Goal: Task Accomplishment & Management: Manage account settings

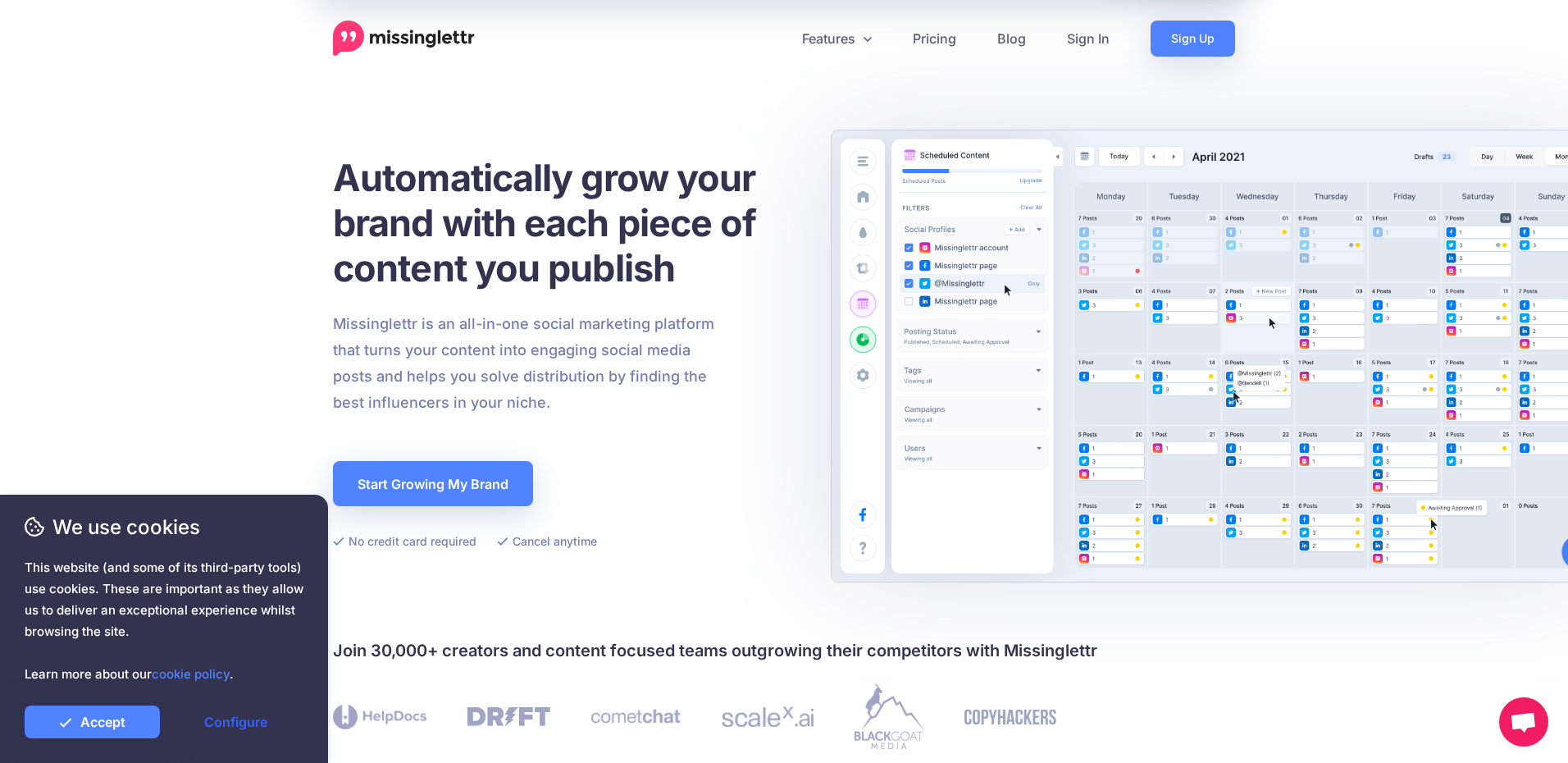
click at [232, 722] on link "Configure" at bounding box center [236, 722] width 135 height 33
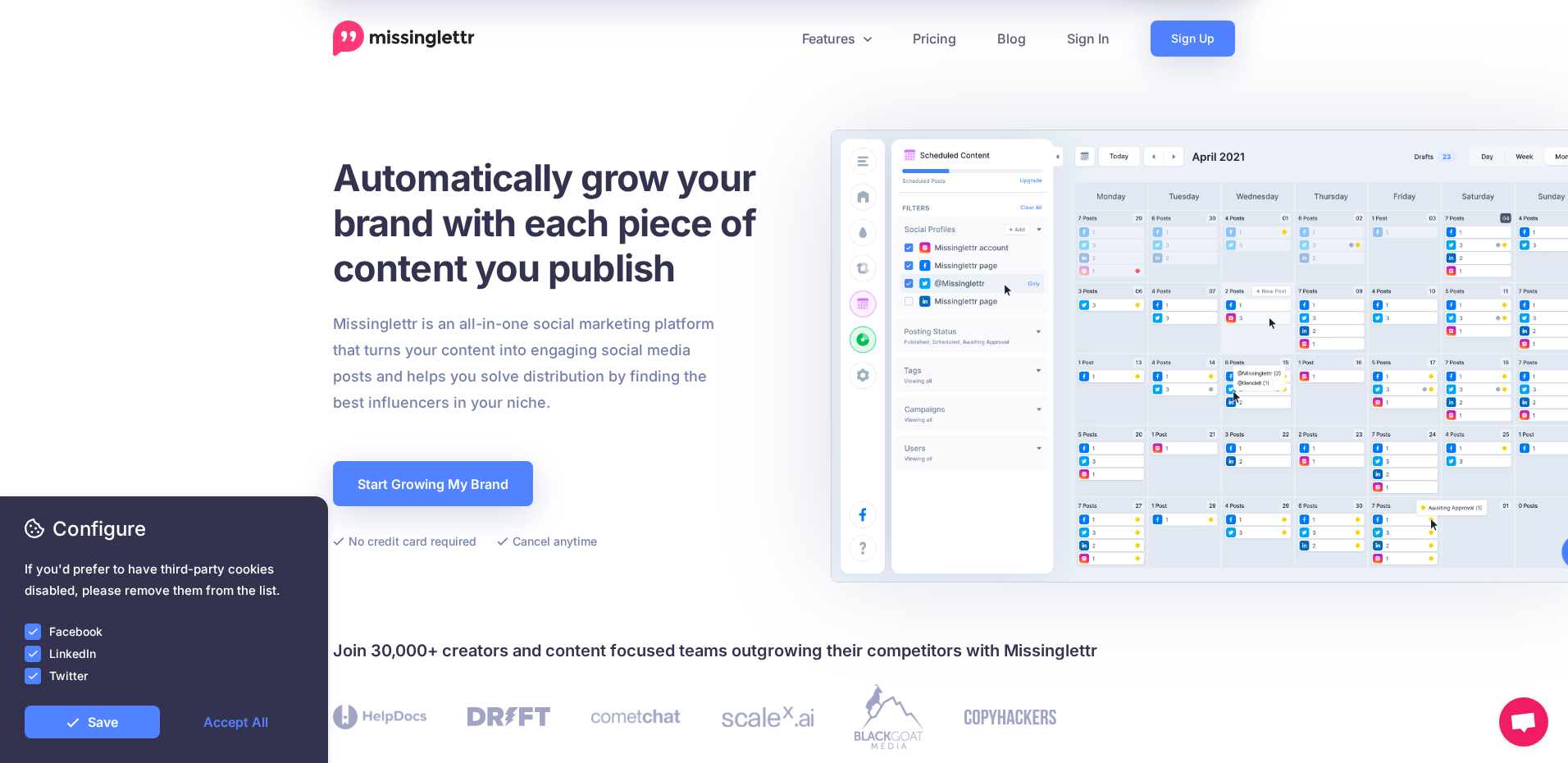
click at [35, 631] on ins at bounding box center [33, 632] width 16 height 16
click at [35, 658] on ins at bounding box center [33, 654] width 16 height 16
click at [35, 672] on ins at bounding box center [33, 676] width 16 height 16
click at [78, 715] on icon at bounding box center [73, 722] width 13 height 13
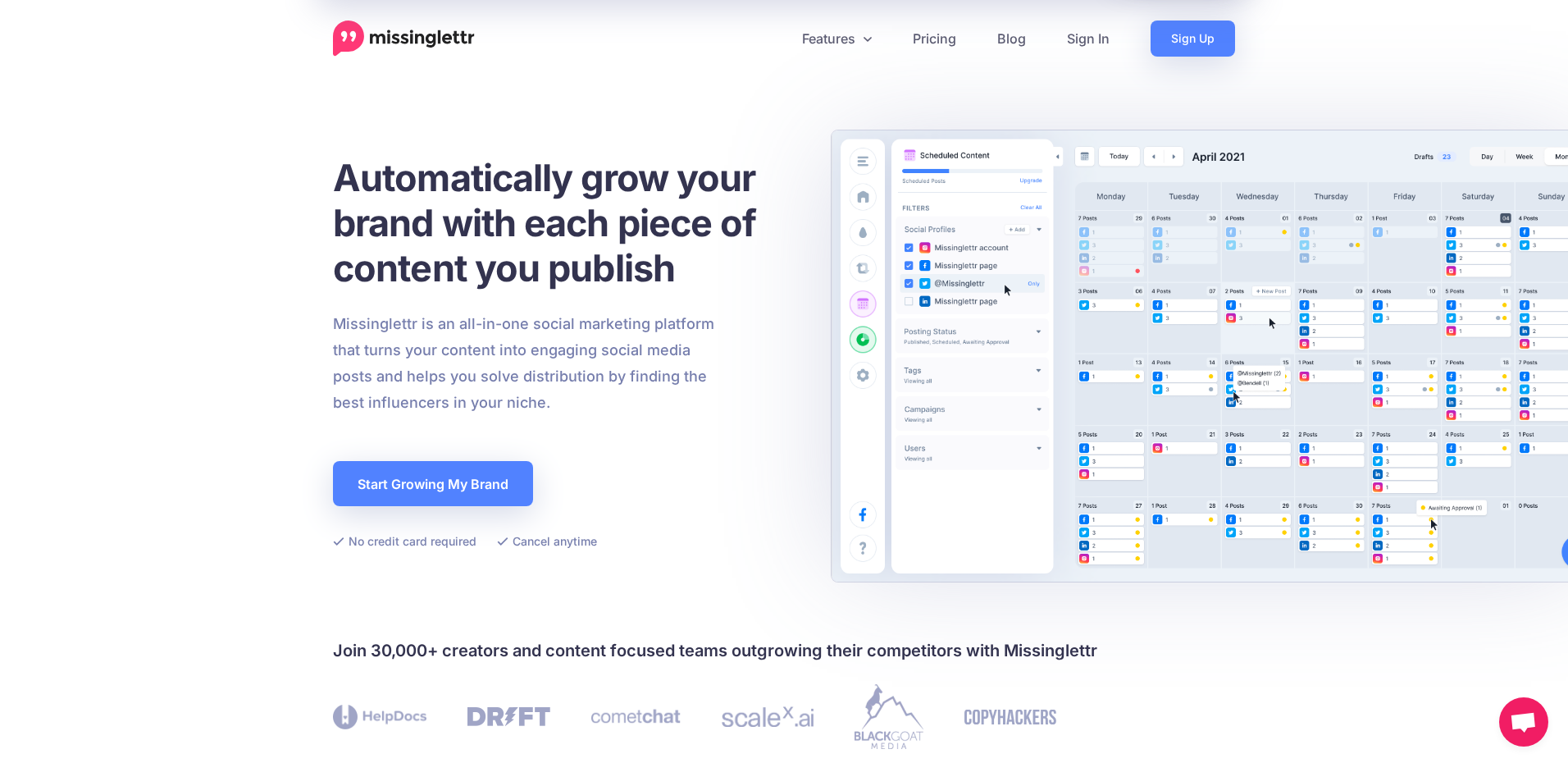
click at [1522, 732] on span "Open chat" at bounding box center [1523, 723] width 27 height 23
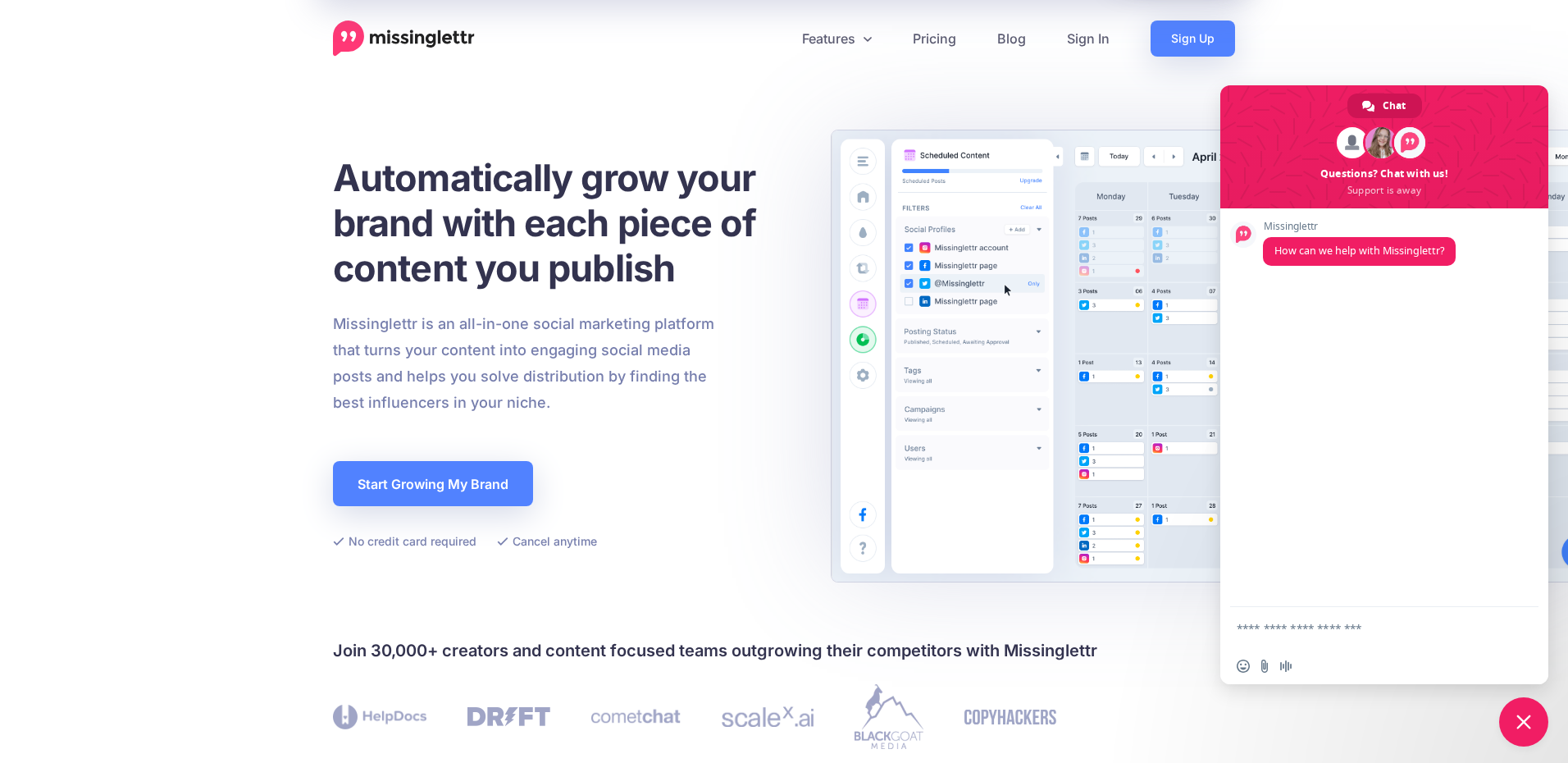
click at [1529, 722] on span "Close chat" at bounding box center [1524, 722] width 15 height 15
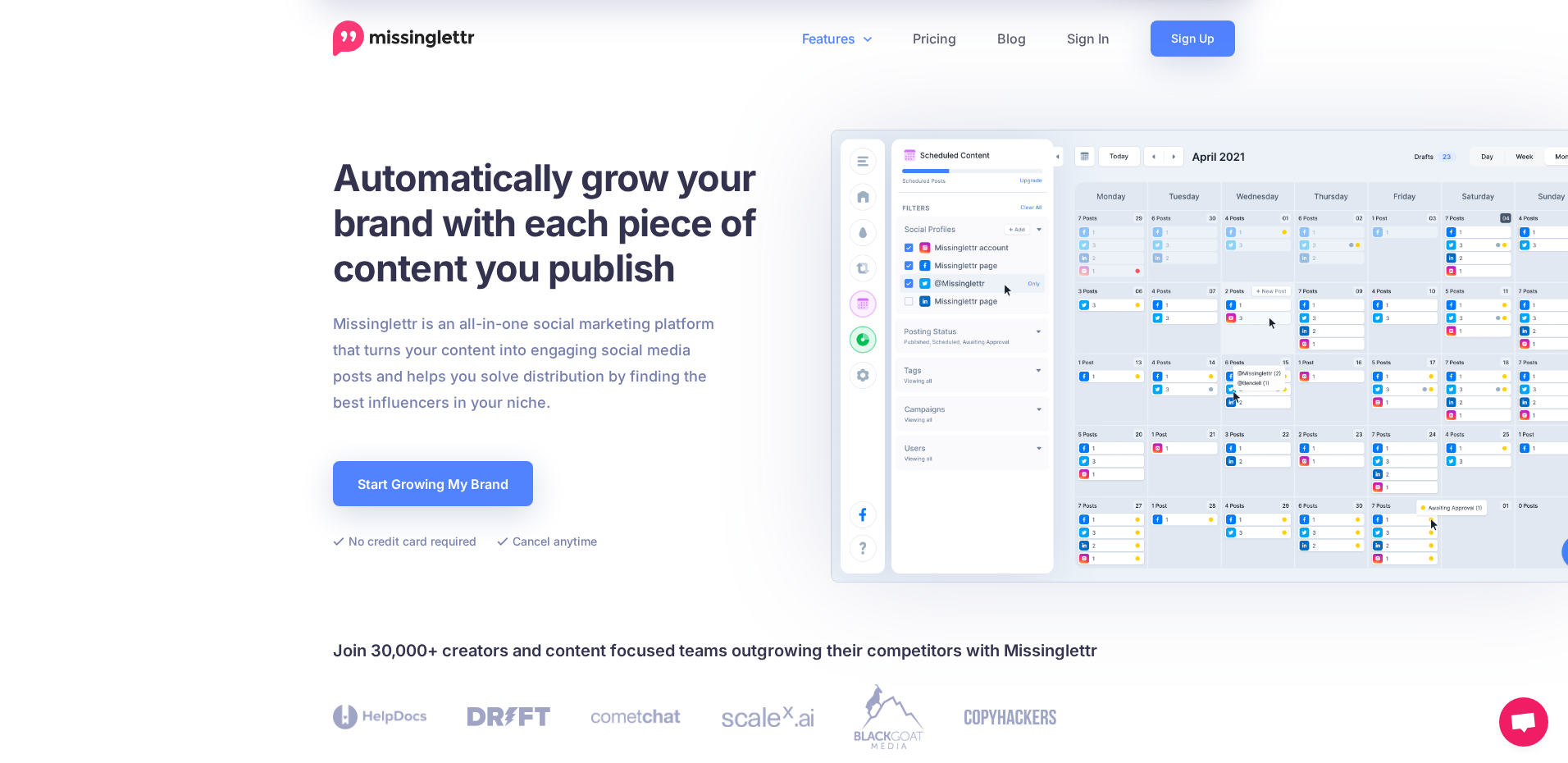
click at [830, 33] on link "Features" at bounding box center [837, 39] width 110 height 36
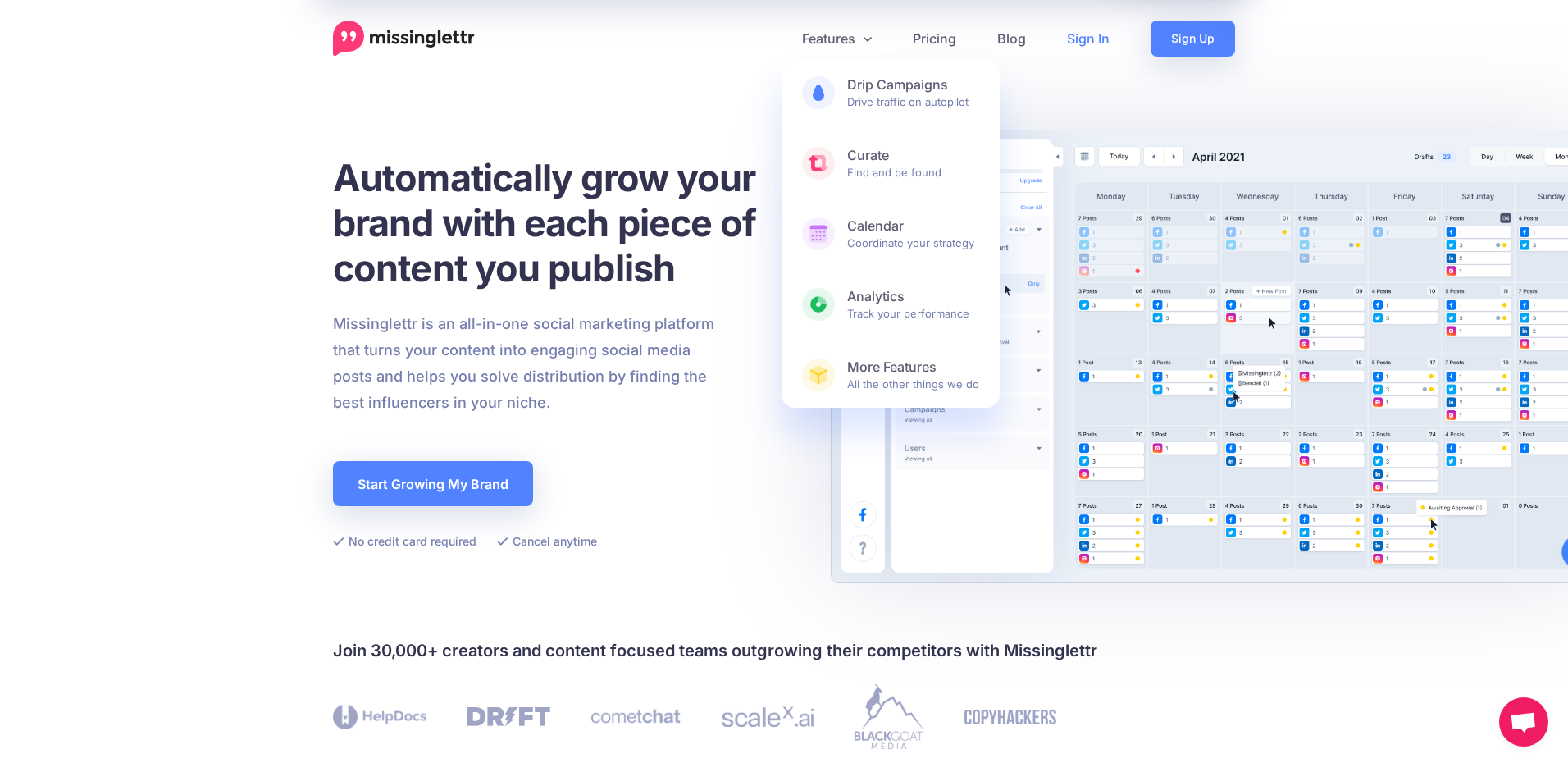
click at [1094, 36] on link "Sign In" at bounding box center [1088, 39] width 84 height 36
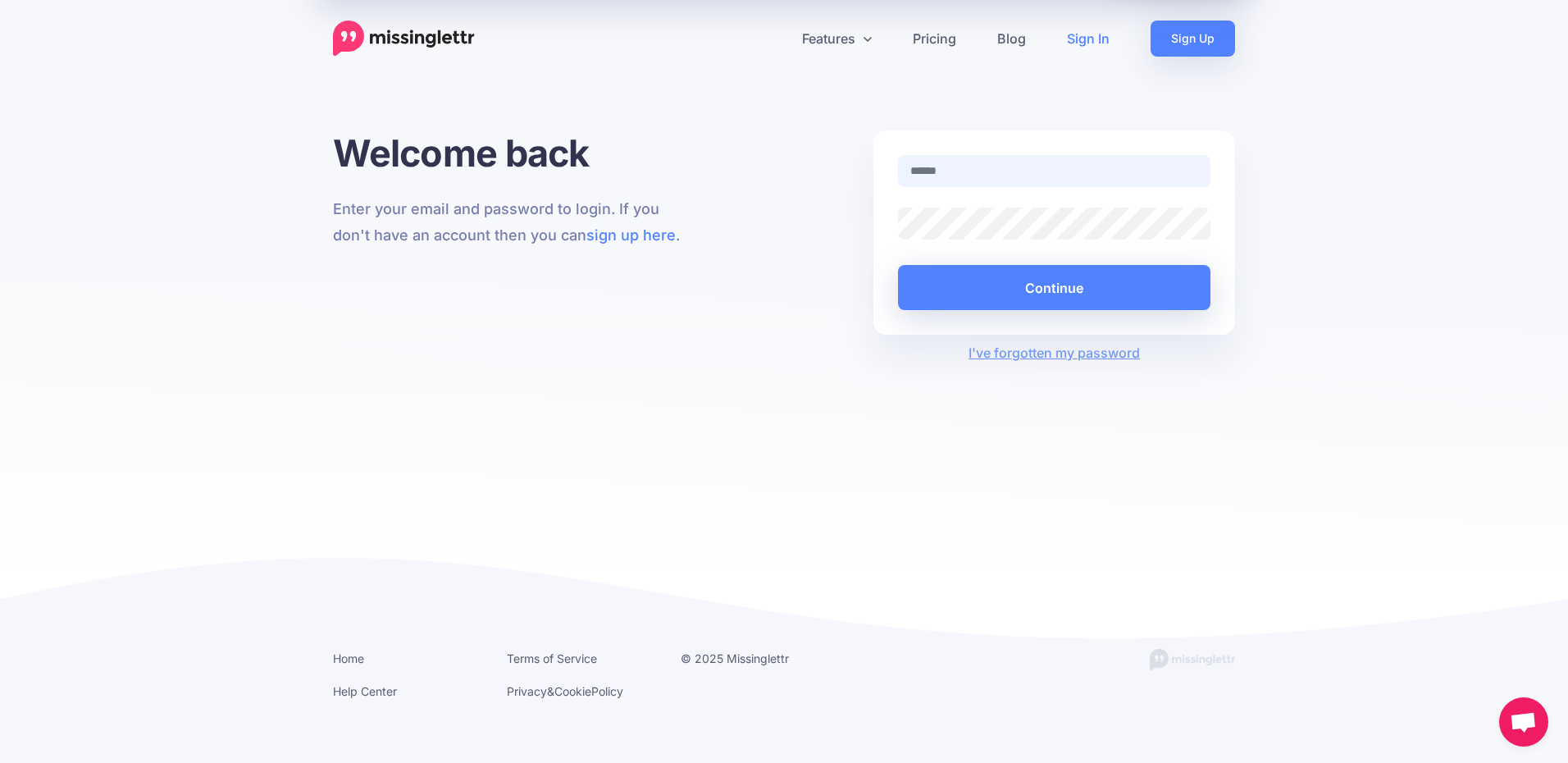
type input "**********"
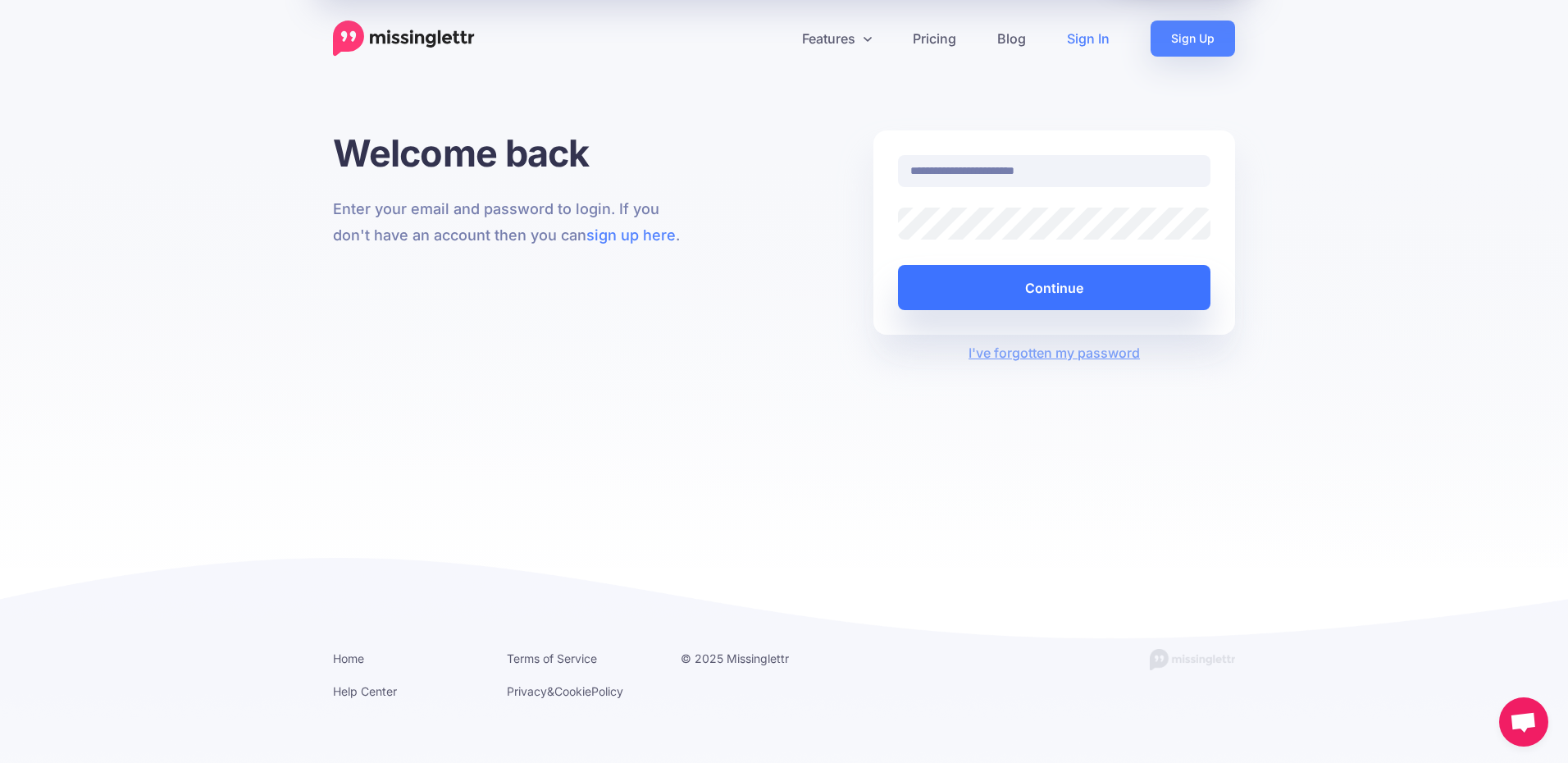
click at [1033, 286] on button "Continue" at bounding box center [1053, 288] width 312 height 45
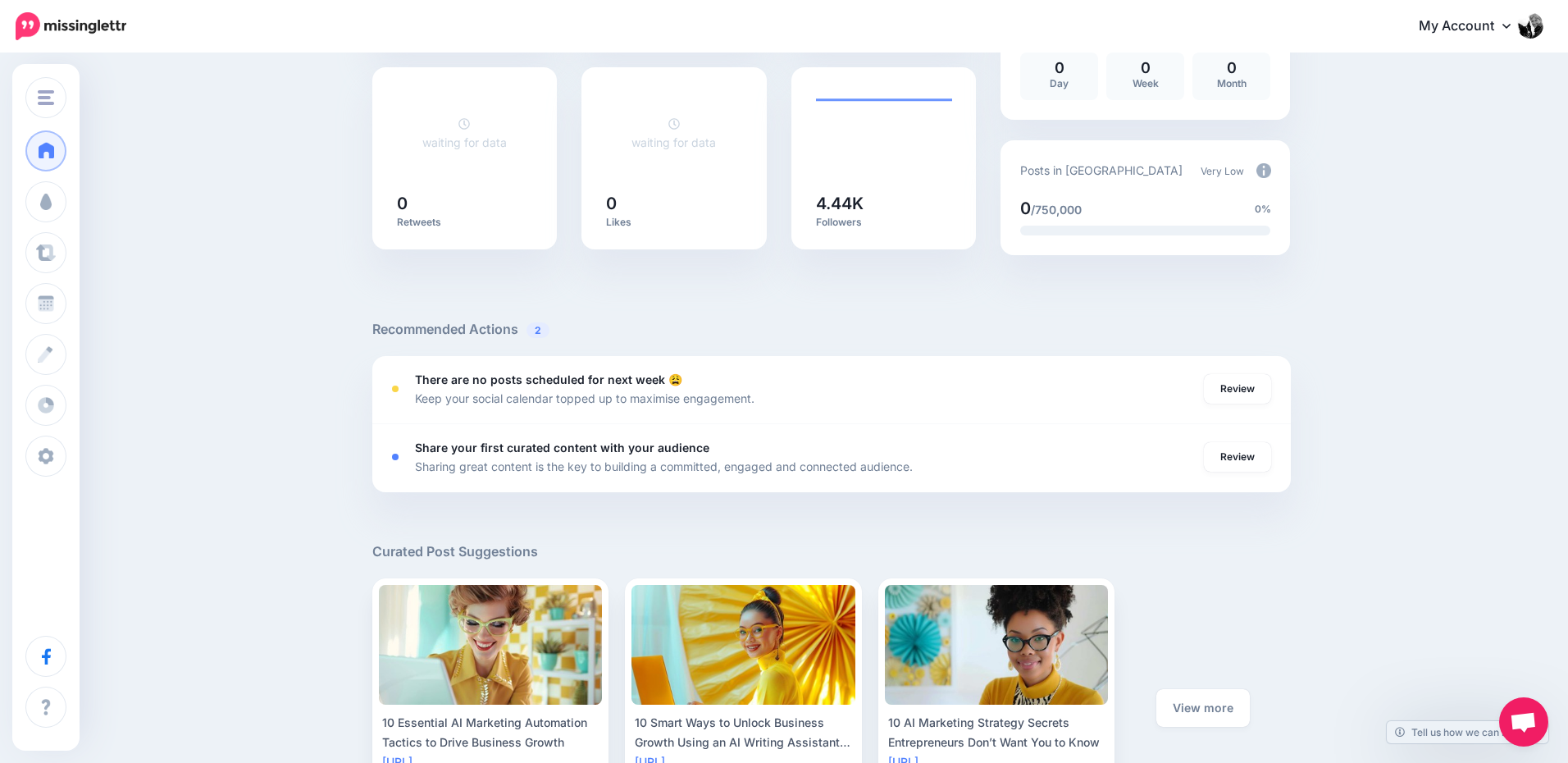
scroll to position [343, 0]
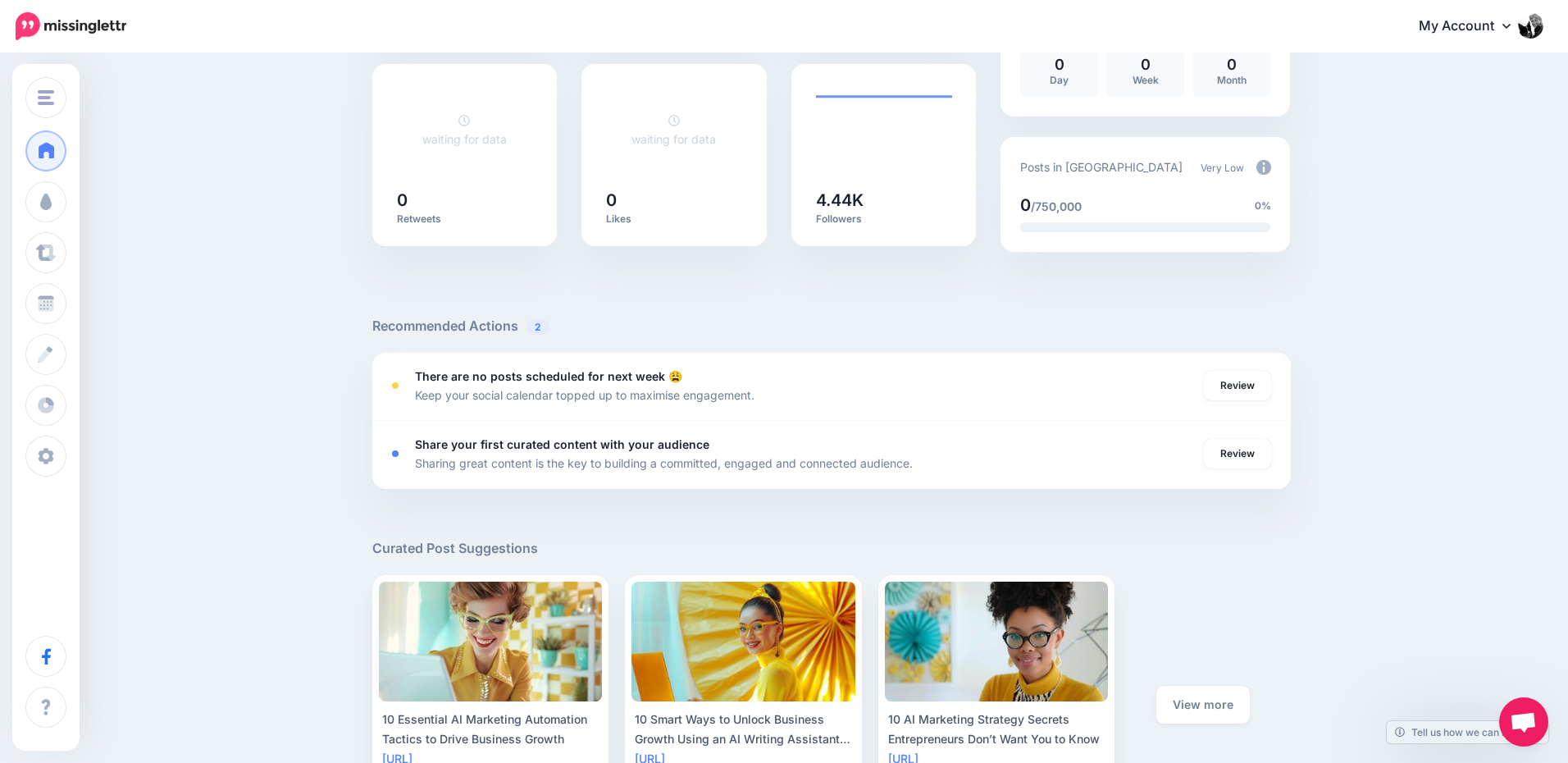
click at [1526, 721] on span "Open chat" at bounding box center [1523, 723] width 27 height 23
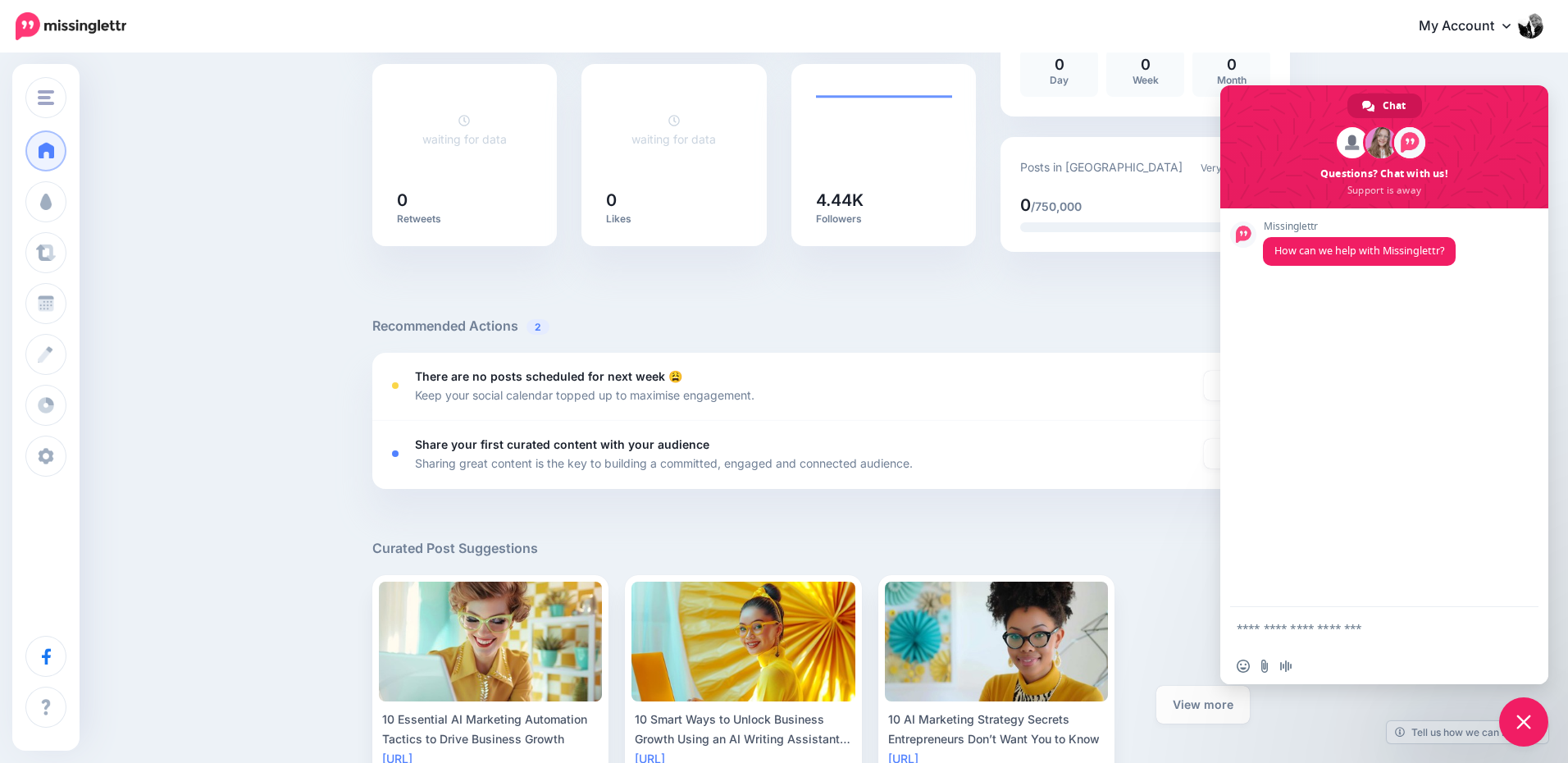
click at [1092, 330] on h5 "Recommended Actions 2" at bounding box center [831, 325] width 918 height 21
click at [1524, 722] on span "Close chat" at bounding box center [1524, 722] width 15 height 15
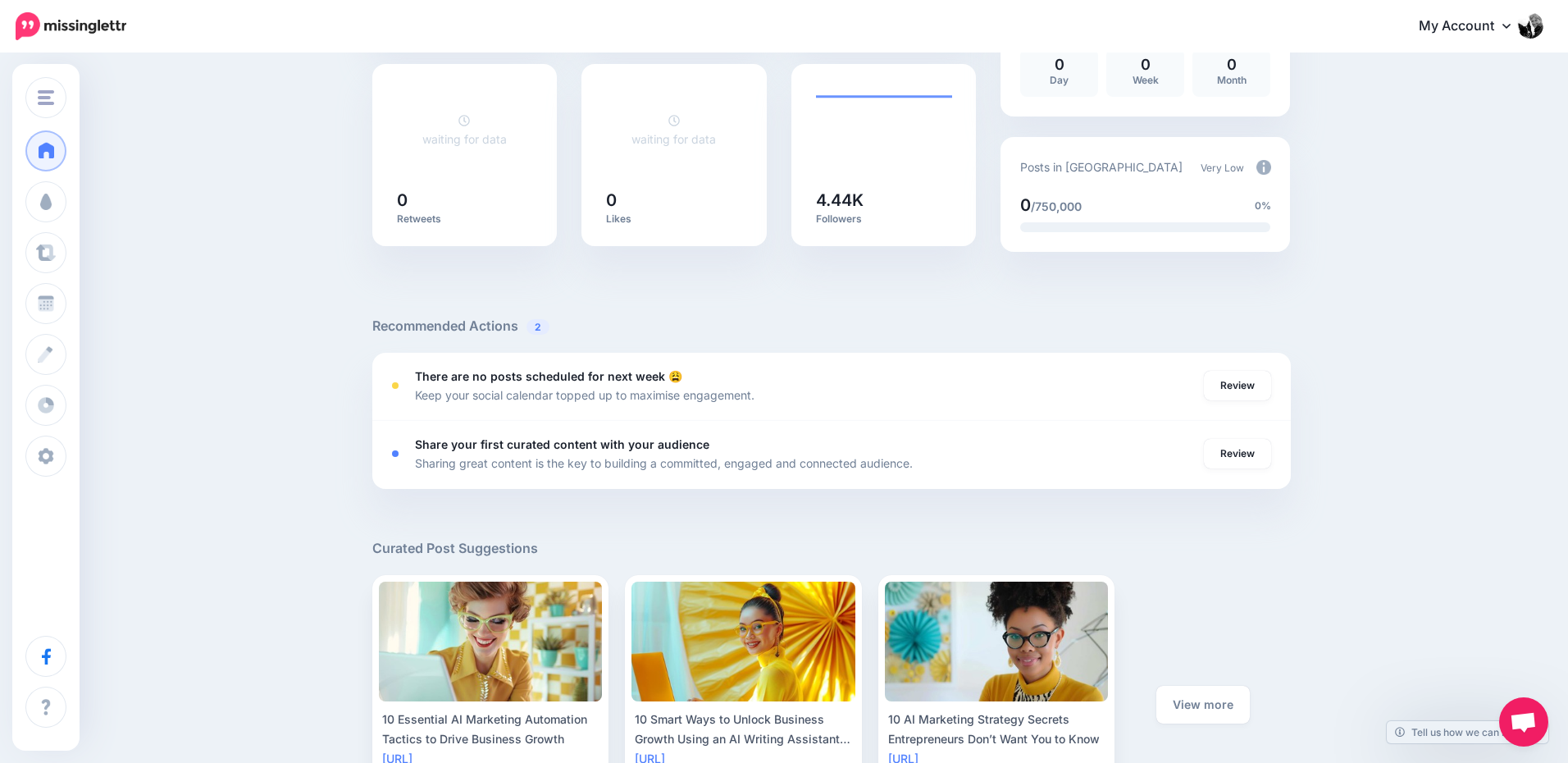
click at [1457, 22] on link "My Account" at bounding box center [1472, 26] width 141 height 40
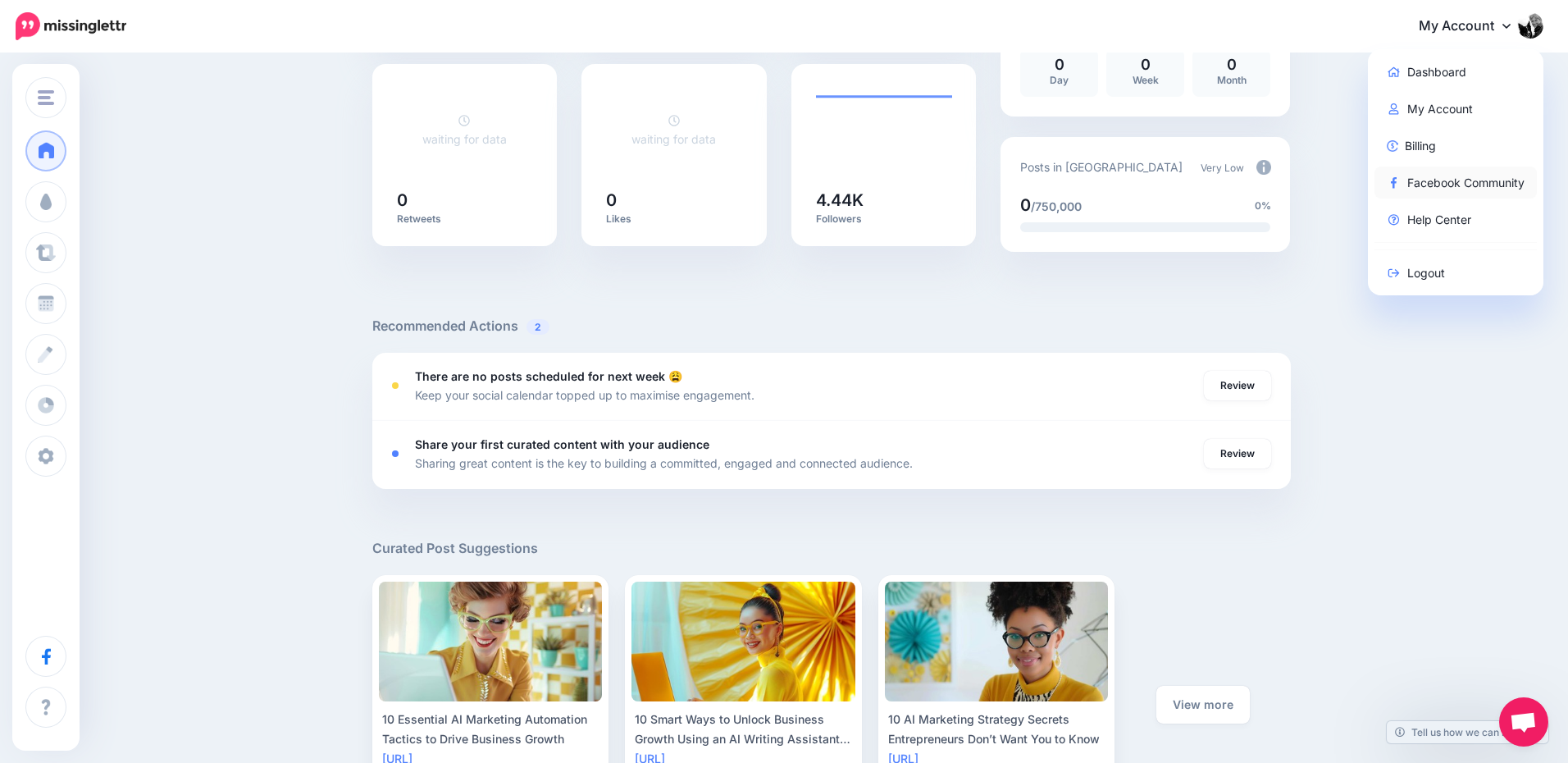
click at [1421, 183] on link "Facebook Community" at bounding box center [1456, 182] width 163 height 32
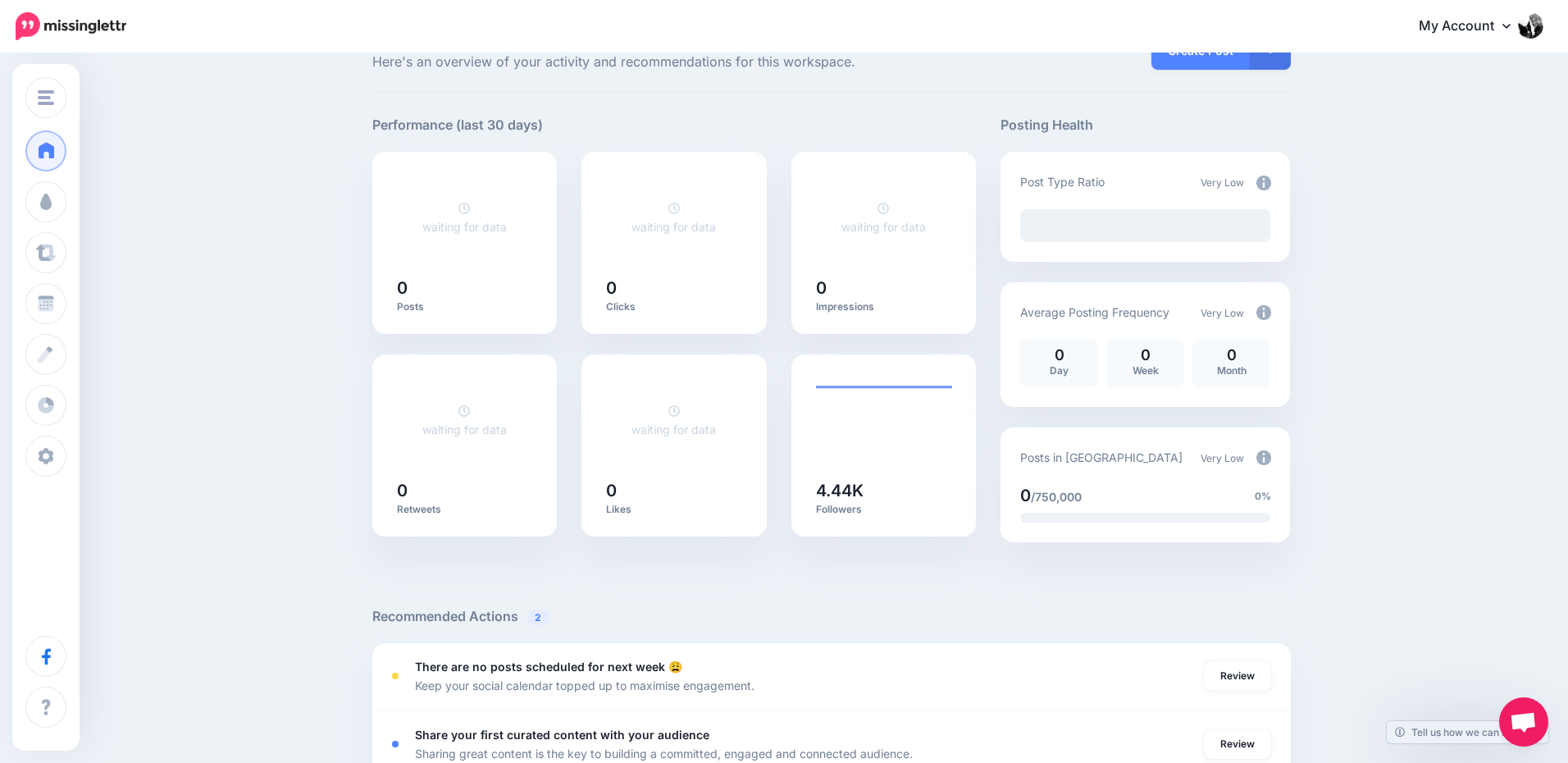
scroll to position [0, 0]
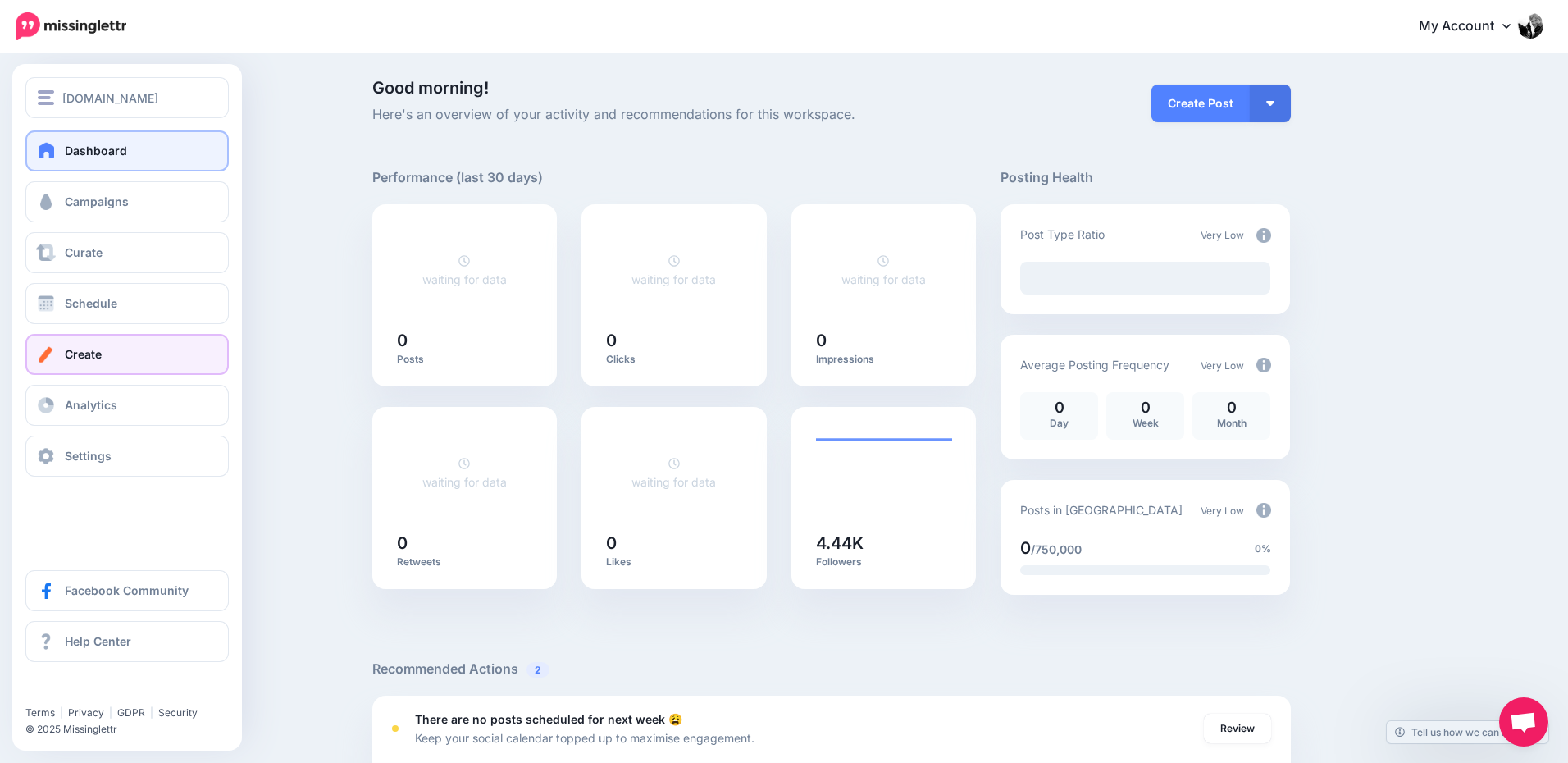
click at [83, 351] on span "Create" at bounding box center [83, 353] width 37 height 14
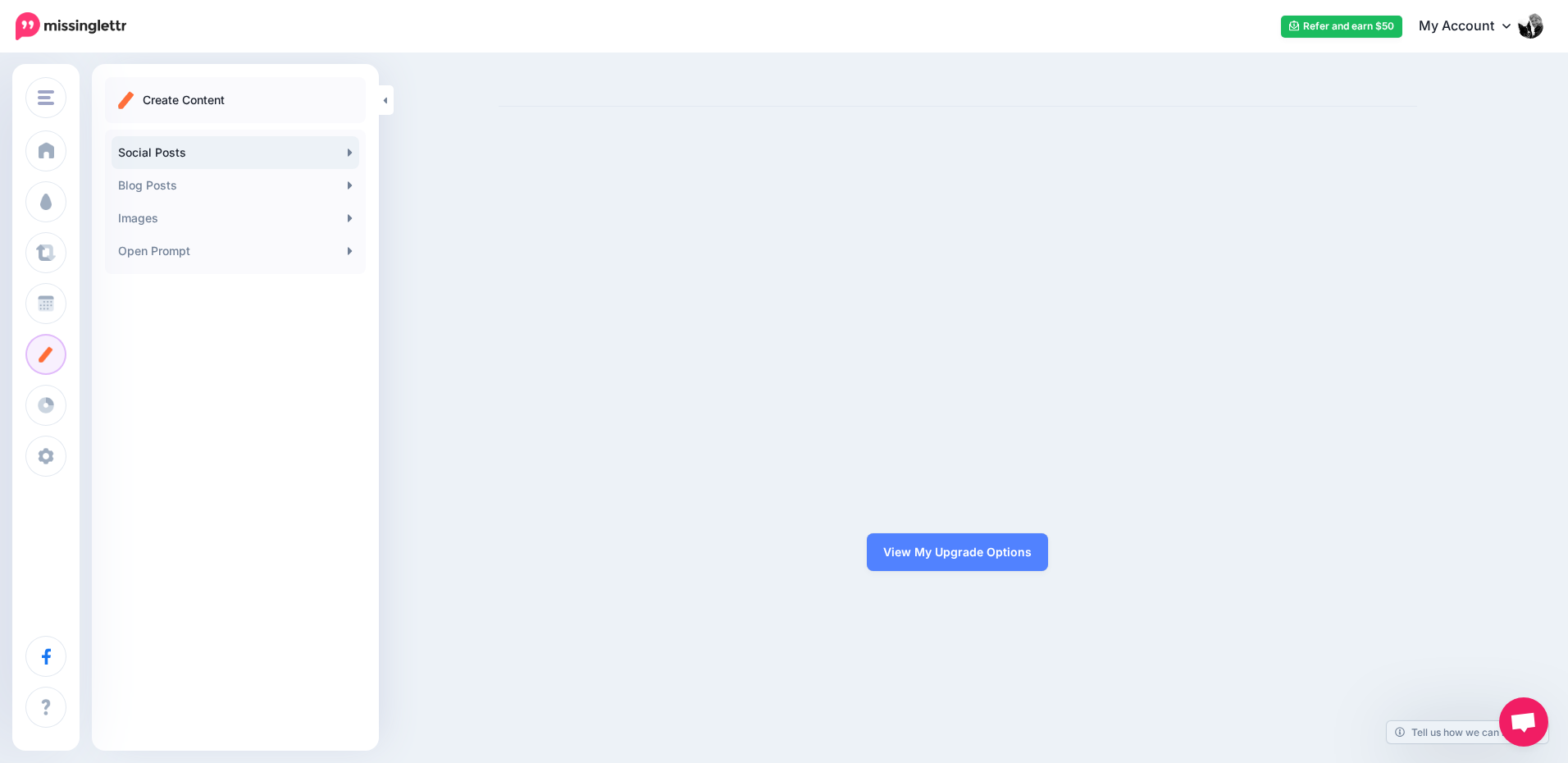
click at [207, 152] on link "Social Posts" at bounding box center [235, 152] width 248 height 33
click at [950, 562] on link "View My Upgrade Options" at bounding box center [957, 552] width 181 height 38
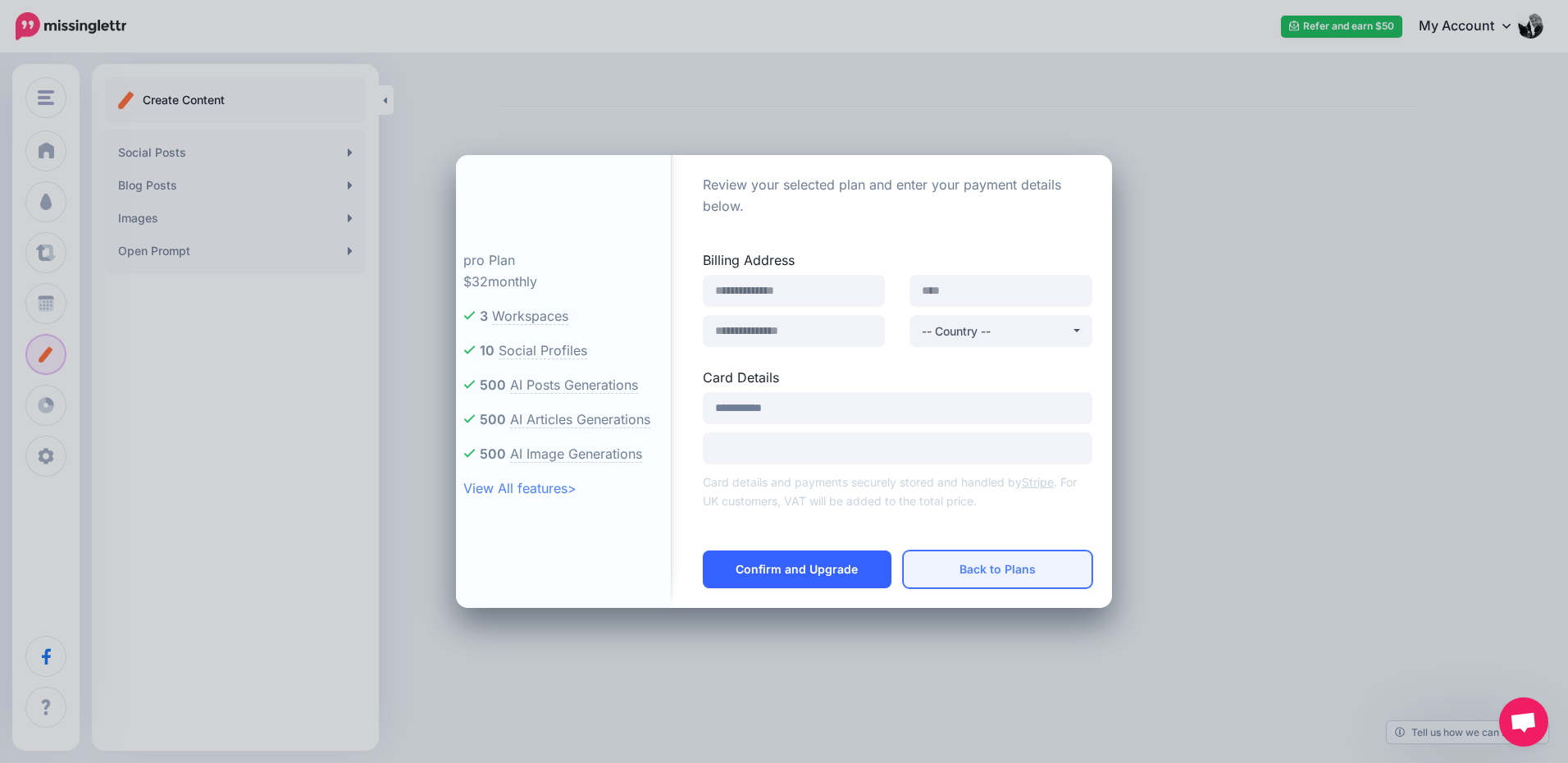
click at [956, 568] on button "Back to Plans" at bounding box center [997, 569] width 189 height 38
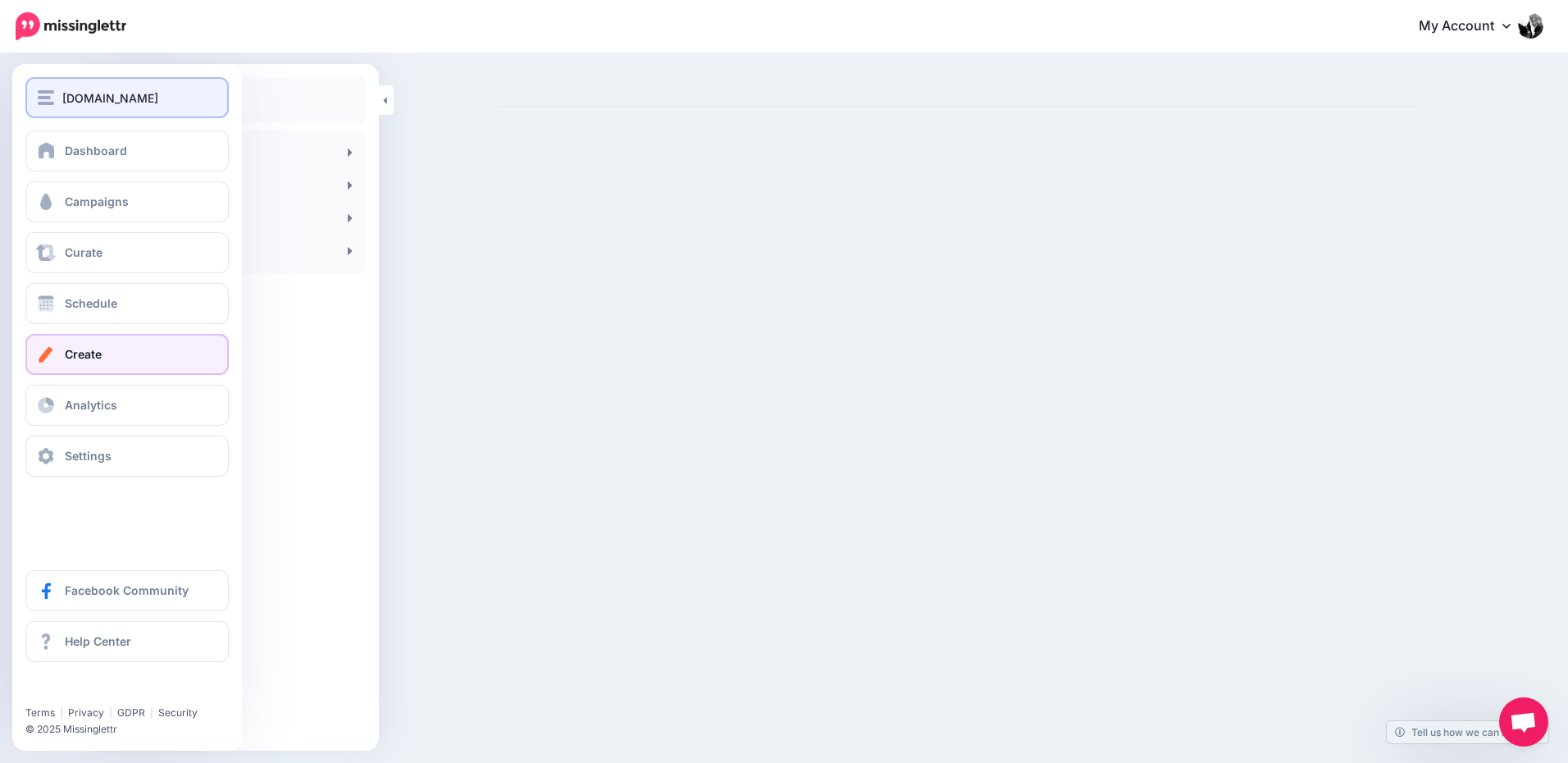
click at [54, 93] on div "[DOMAIN_NAME]" at bounding box center [127, 98] width 179 height 19
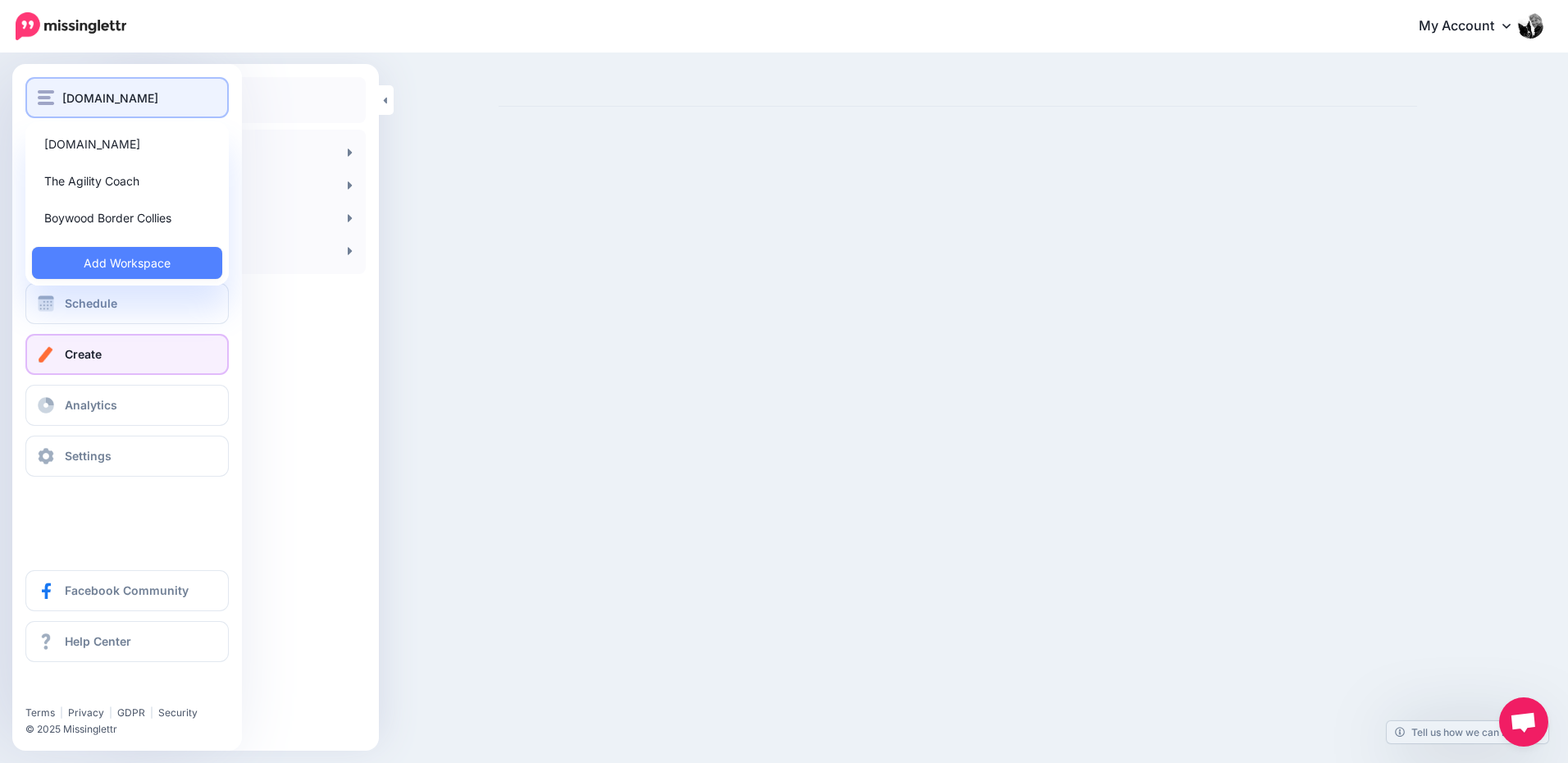
click at [54, 93] on div "[DOMAIN_NAME]" at bounding box center [127, 98] width 179 height 19
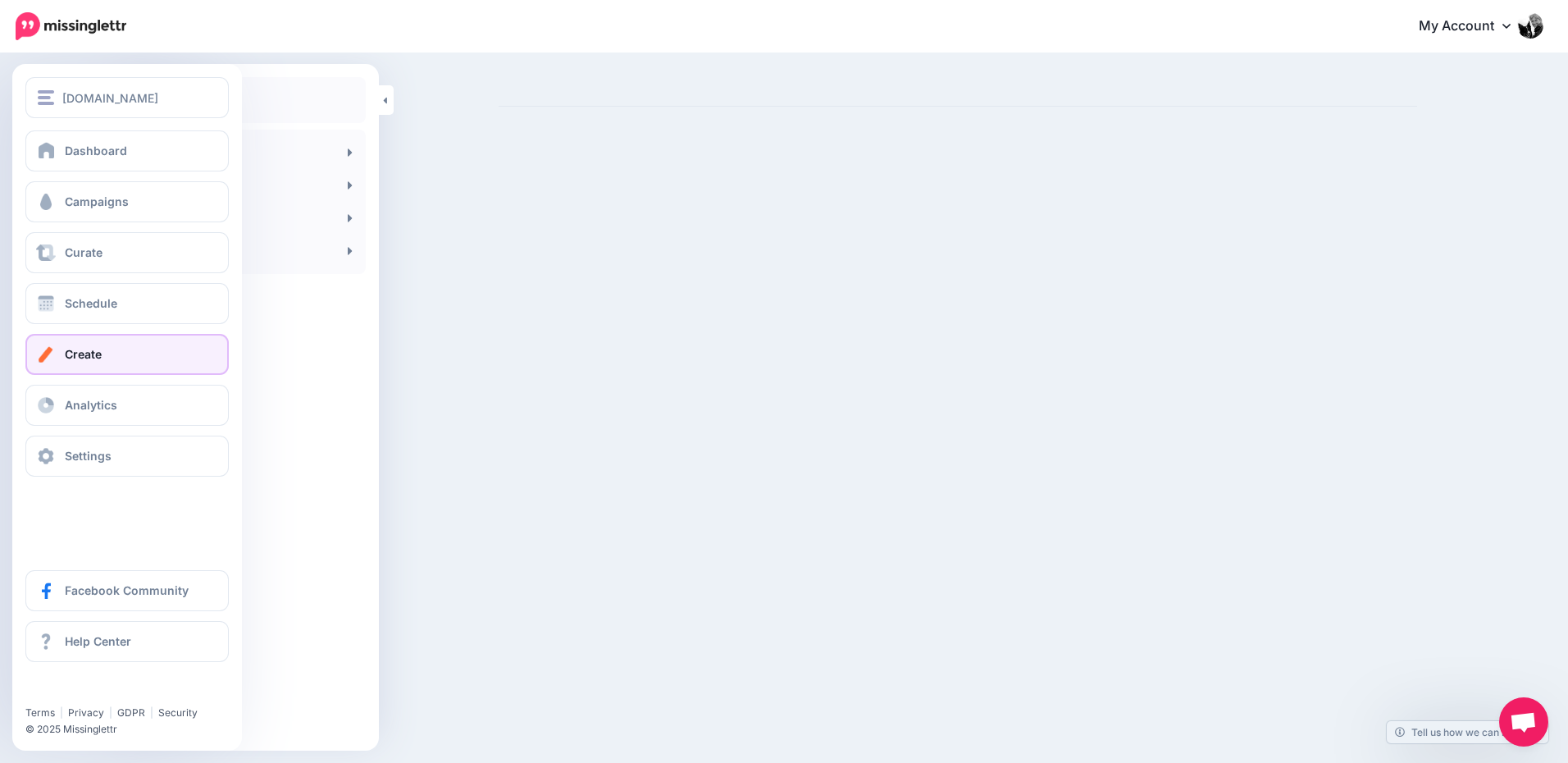
click at [119, 352] on link "Create" at bounding box center [127, 354] width 203 height 41
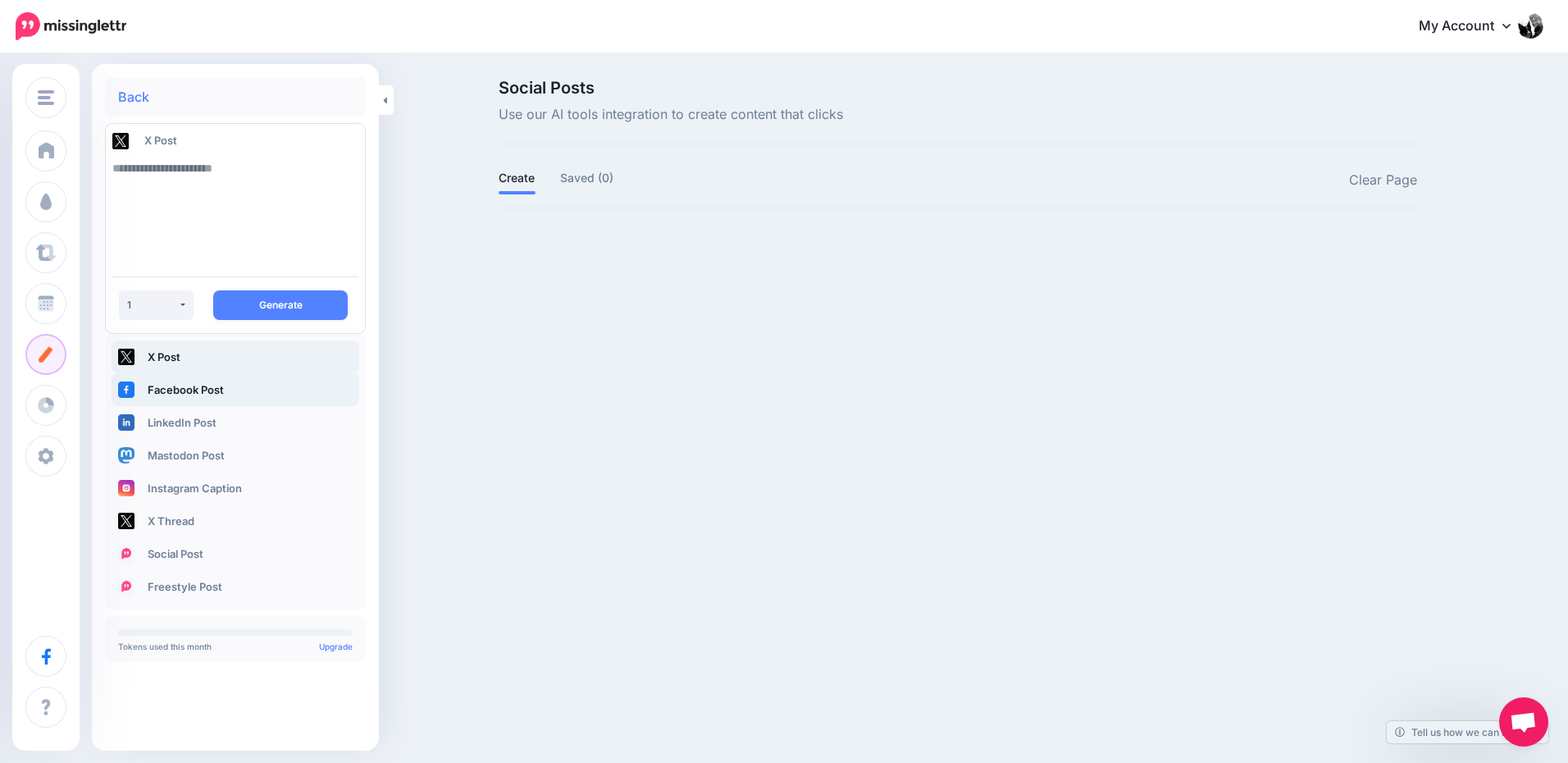
click at [153, 386] on link "Facebook Post" at bounding box center [235, 390] width 248 height 33
click at [153, 383] on link "Facebook Post" at bounding box center [235, 390] width 248 height 33
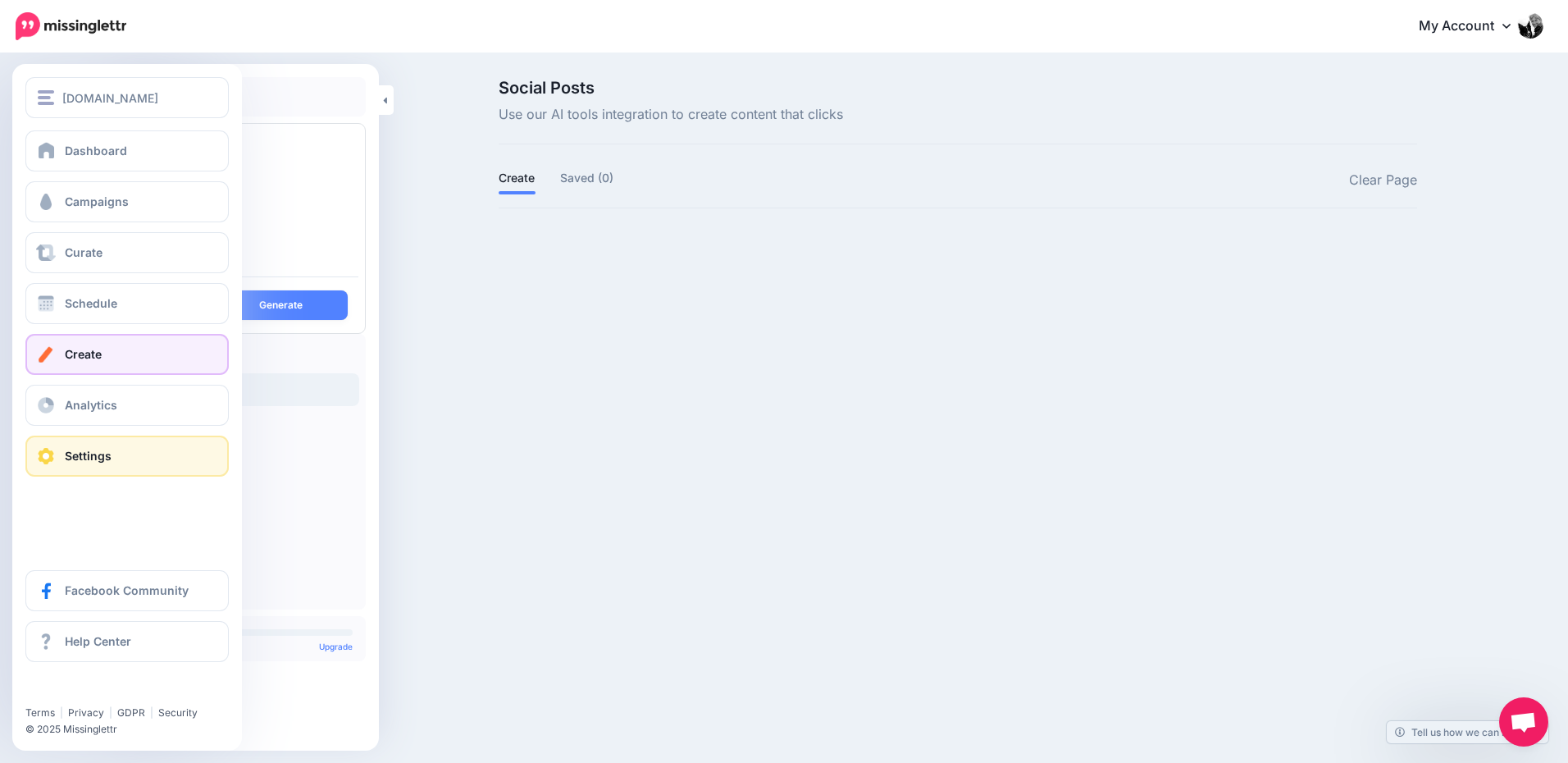
click at [67, 442] on link "Settings" at bounding box center [127, 456] width 203 height 41
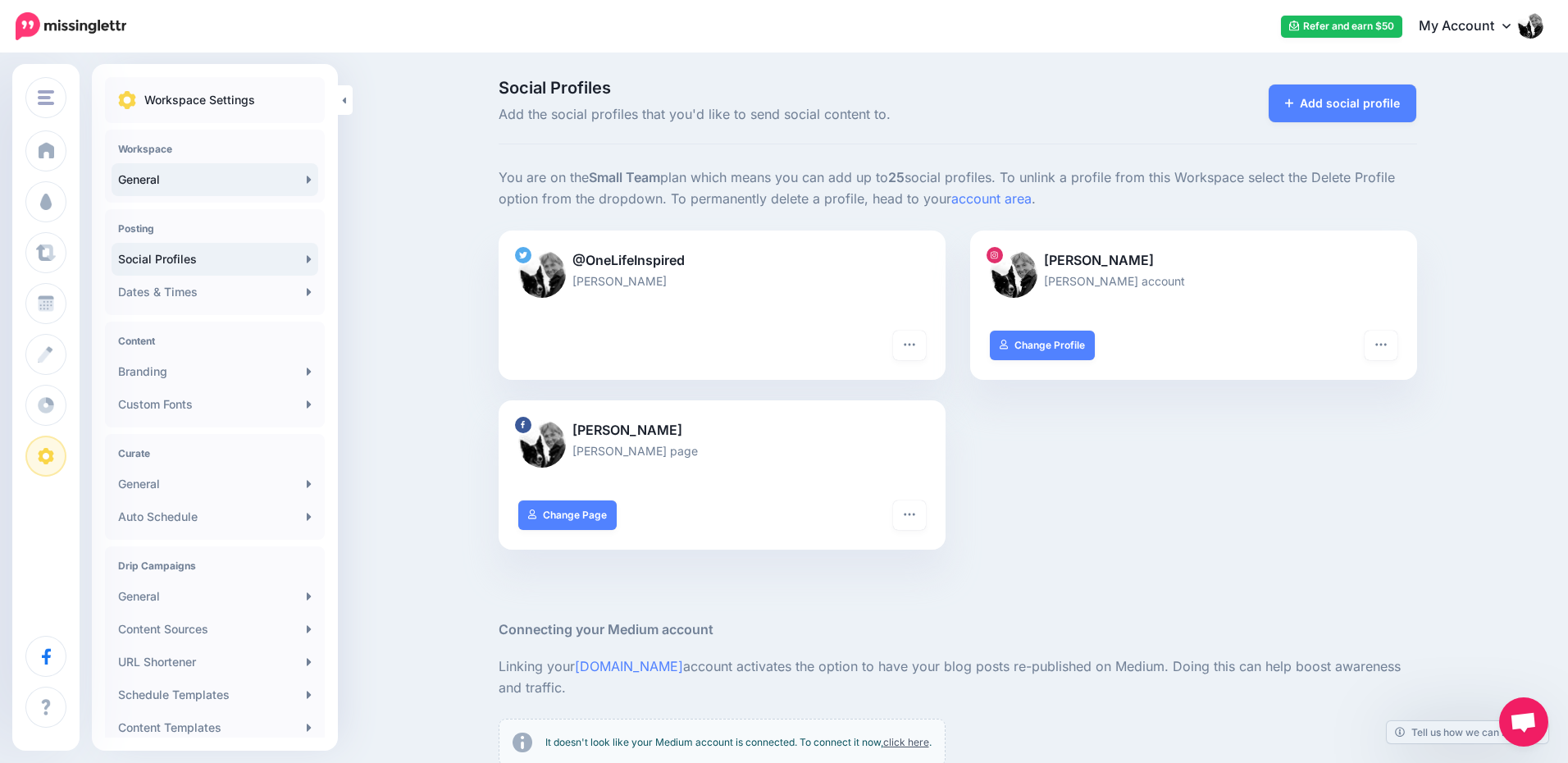
click at [162, 176] on link "General" at bounding box center [214, 180] width 207 height 33
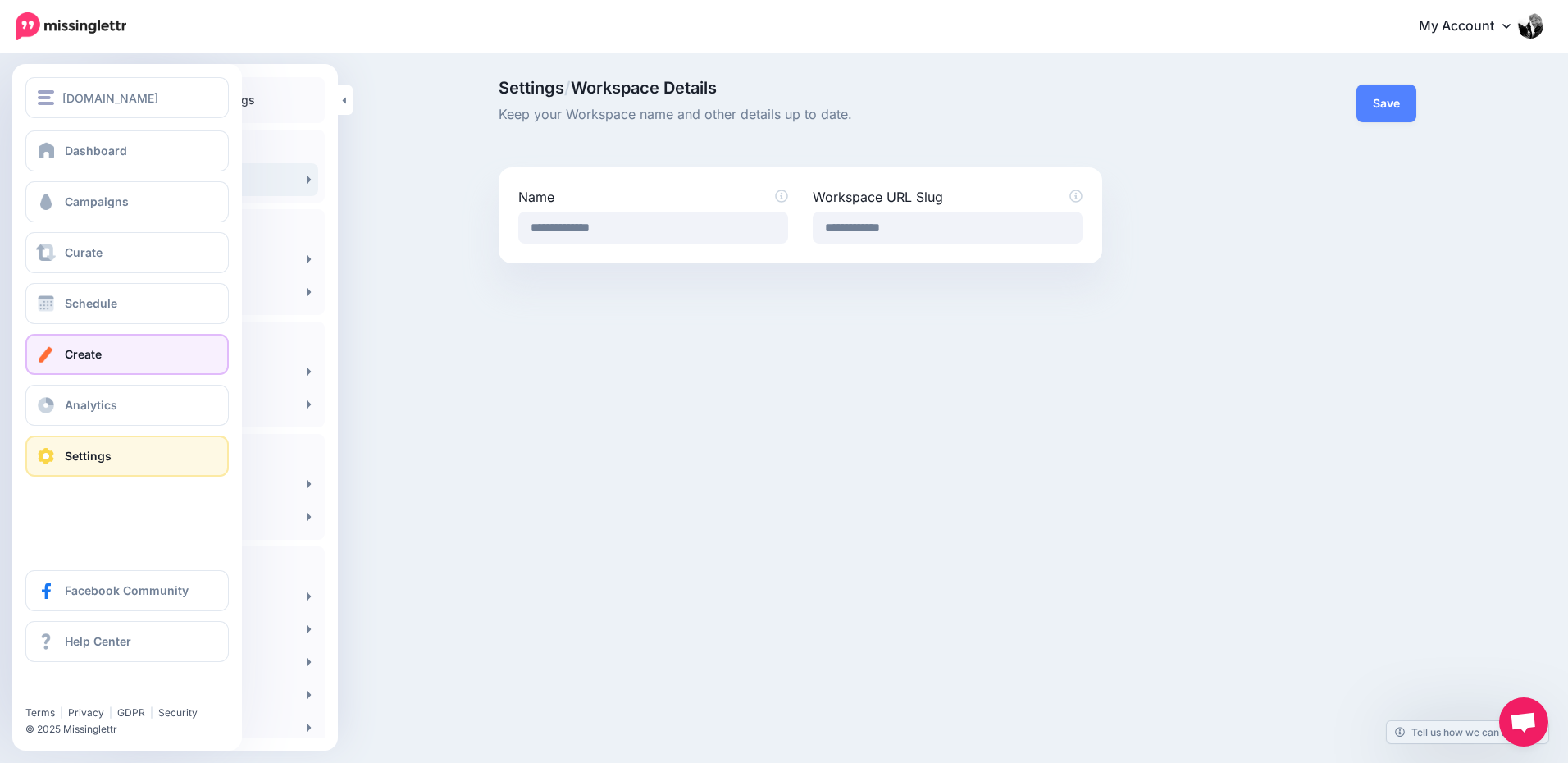
click at [112, 351] on link "Create" at bounding box center [127, 354] width 203 height 41
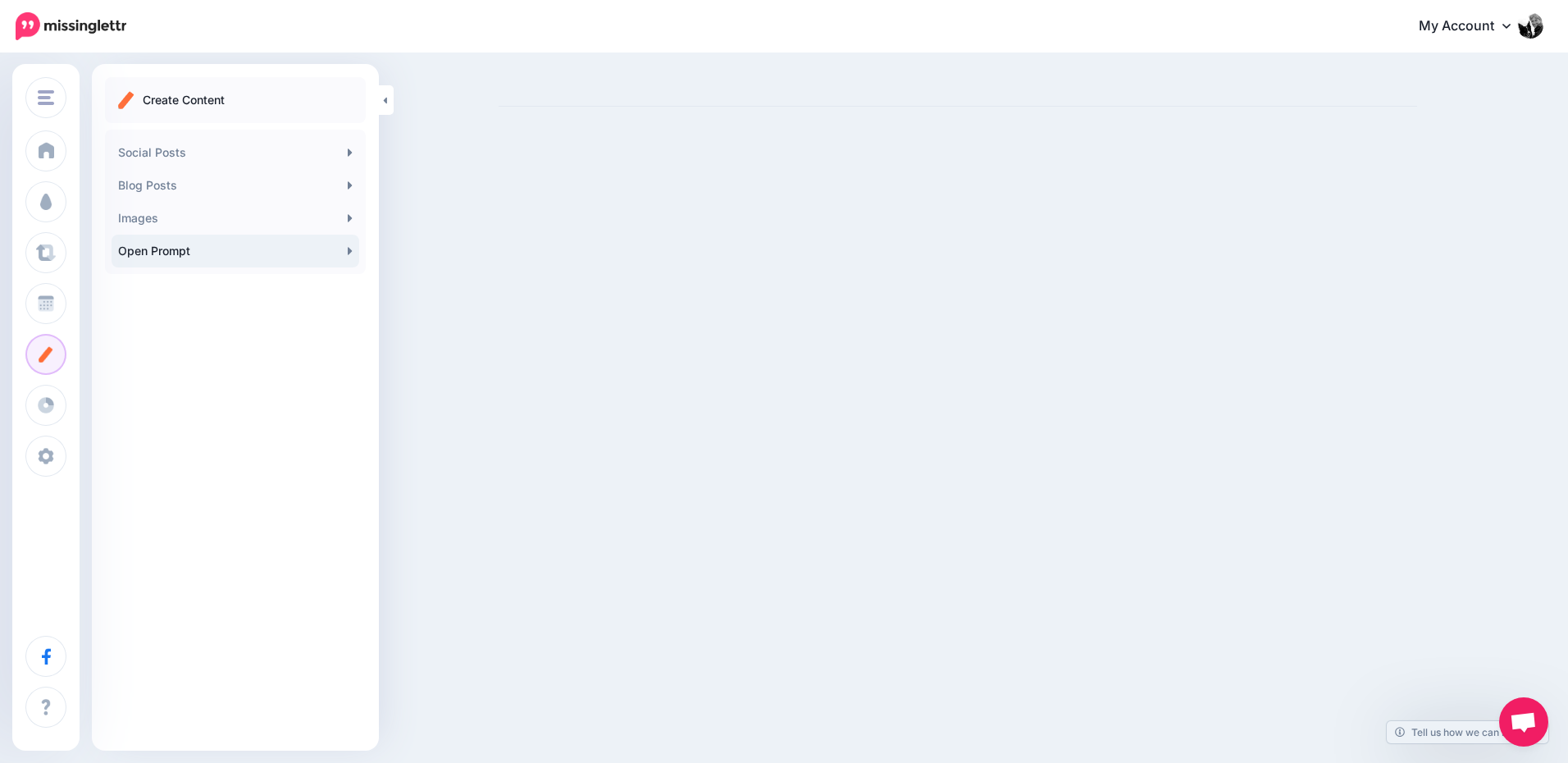
click at [219, 254] on link "Open Prompt" at bounding box center [235, 251] width 248 height 33
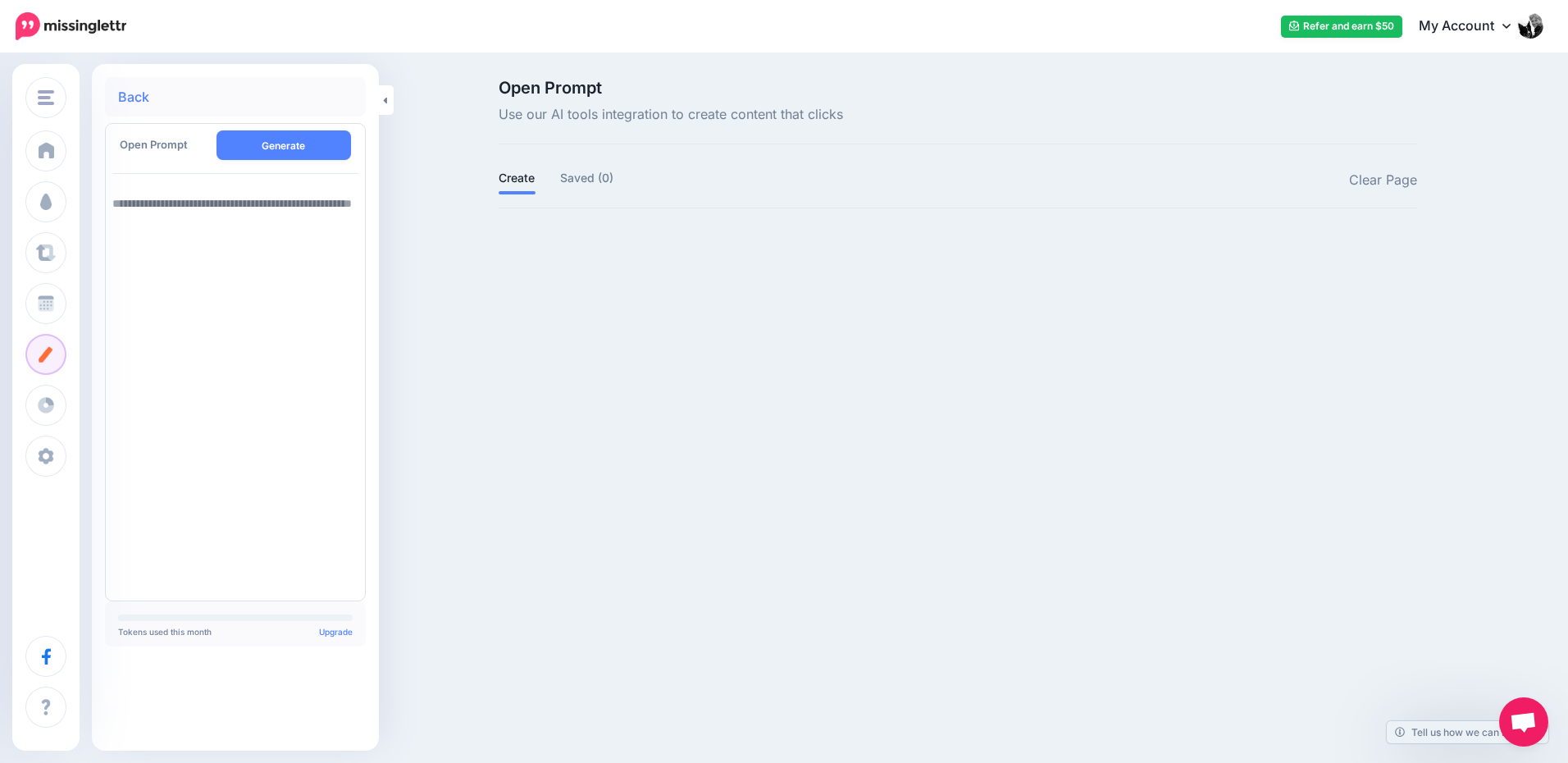
click at [130, 101] on link "Back" at bounding box center [133, 97] width 31 height 13
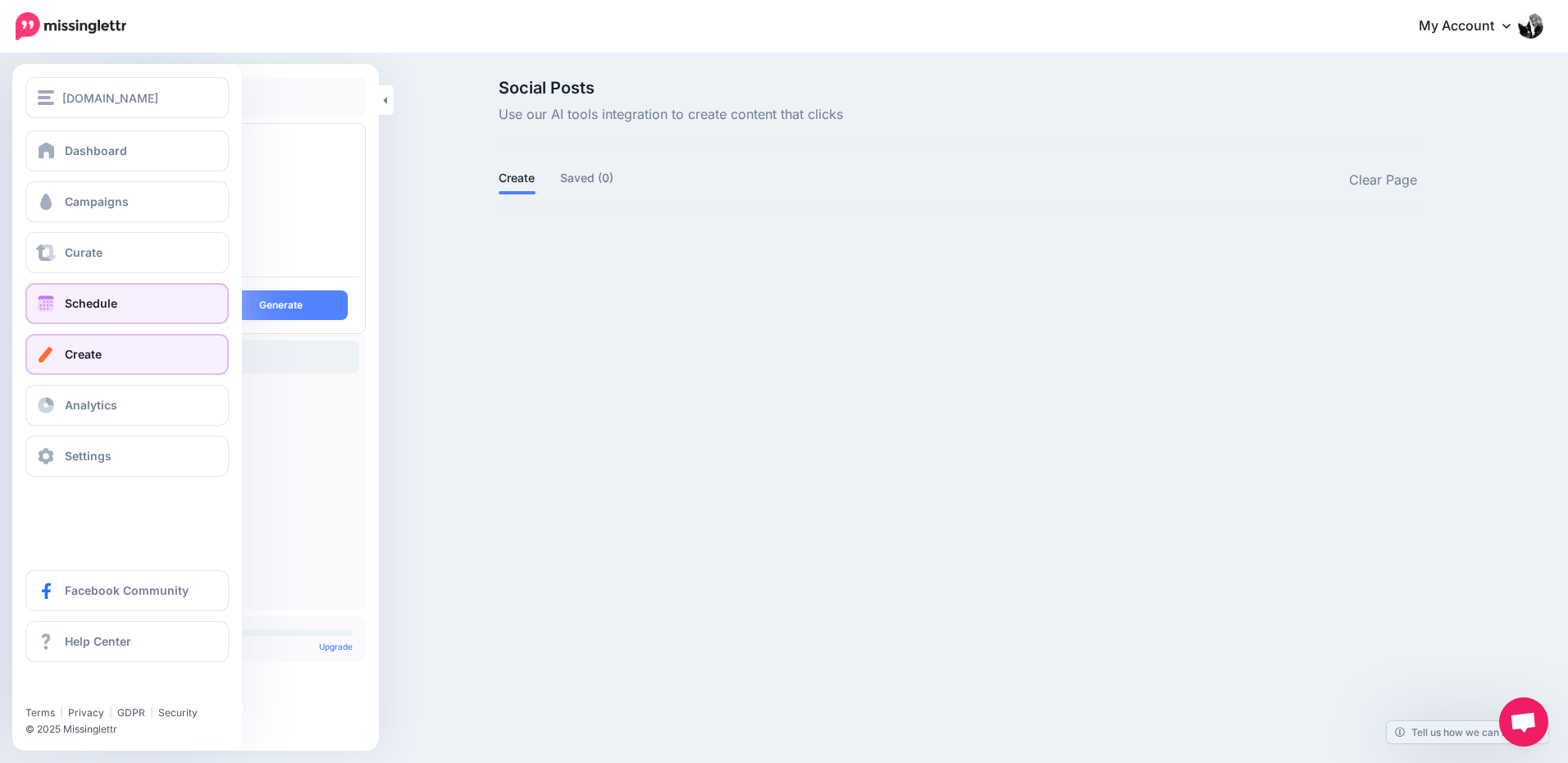
click at [76, 300] on span "Schedule" at bounding box center [91, 302] width 53 height 14
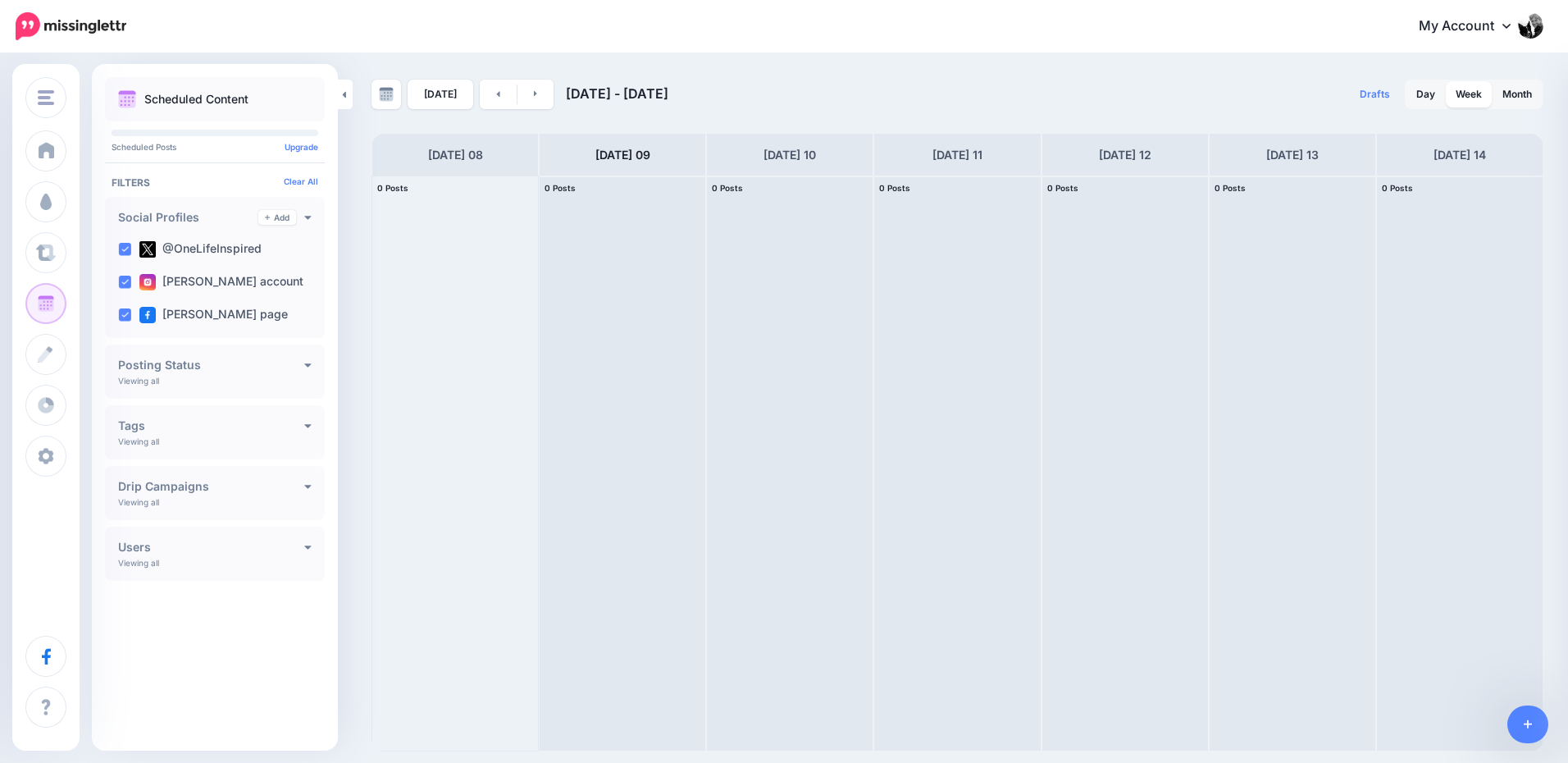
click at [116, 298] on div "[PERSON_NAME] page" at bounding box center [214, 315] width 207 height 33
click at [122, 310] on ins at bounding box center [124, 315] width 13 height 13
click at [128, 249] on ins at bounding box center [124, 250] width 13 height 13
